Goal: Task Accomplishment & Management: Complete application form

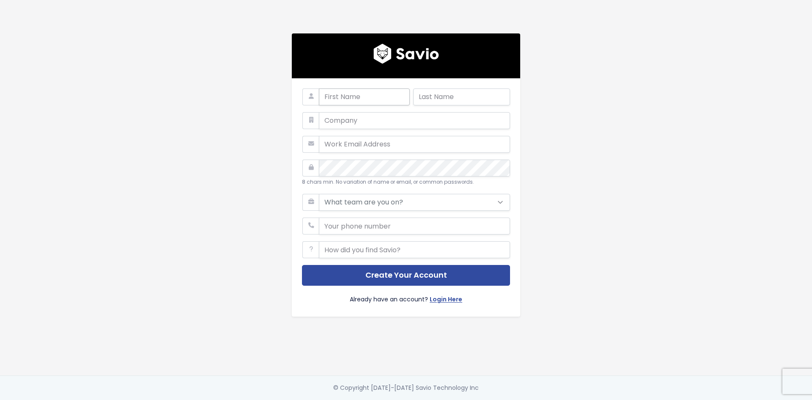
click at [368, 94] on input "text" at bounding box center [364, 96] width 91 height 17
type input "Odilon"
type input "Pinheiro Chagas de Faria"
type input "odilonfaria@gmail.com"
type input "435678554"
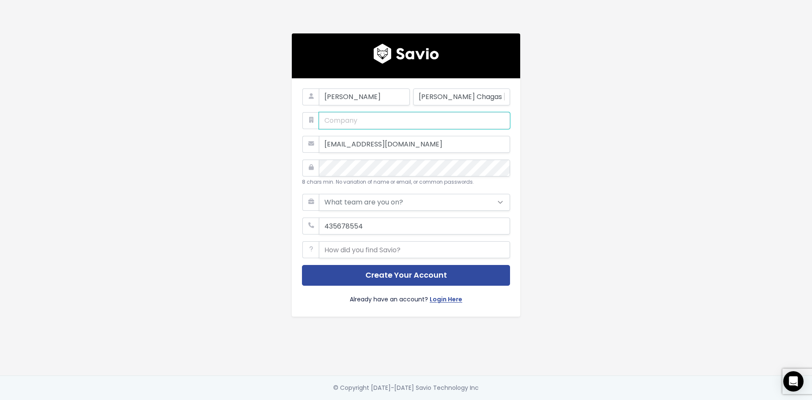
click at [370, 116] on input "text" at bounding box center [414, 120] width 191 height 17
type input "Inauro"
type input "odilon@inauro.io"
click at [433, 198] on select "What team are you on? Support Product Sales Customer Success Marketing Other" at bounding box center [414, 202] width 191 height 17
select select "CUSTOMER_SUCCESS"
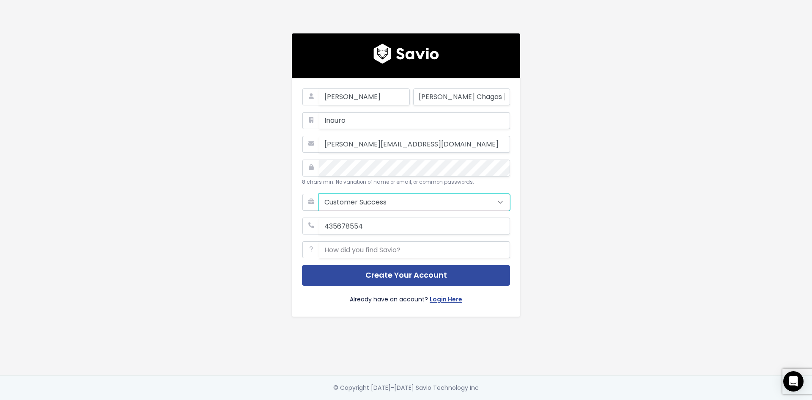
click at [319, 194] on select "What team are you on? Support Product Sales Customer Success Marketing Other" at bounding box center [414, 202] width 191 height 17
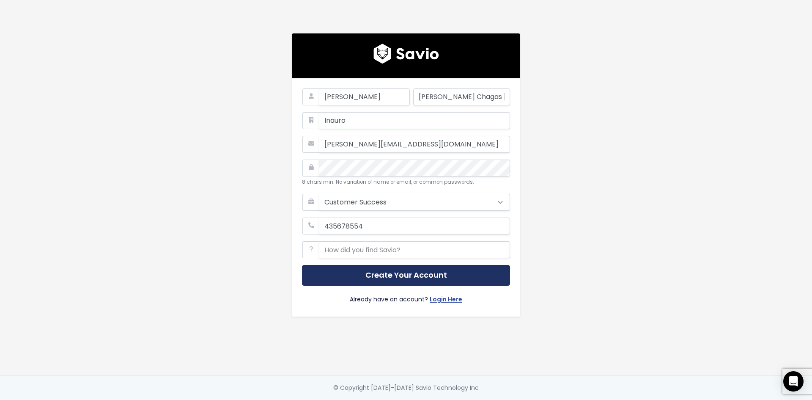
click at [427, 272] on button "Create Your Account" at bounding box center [406, 275] width 208 height 21
